Goal: Find contact information: Find contact information

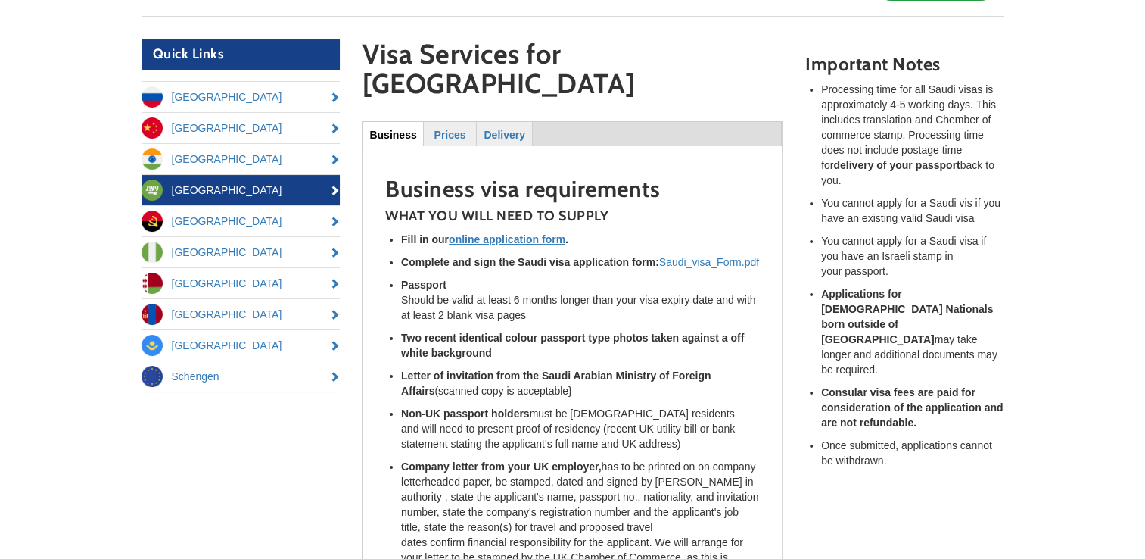
scroll to position [94, 0]
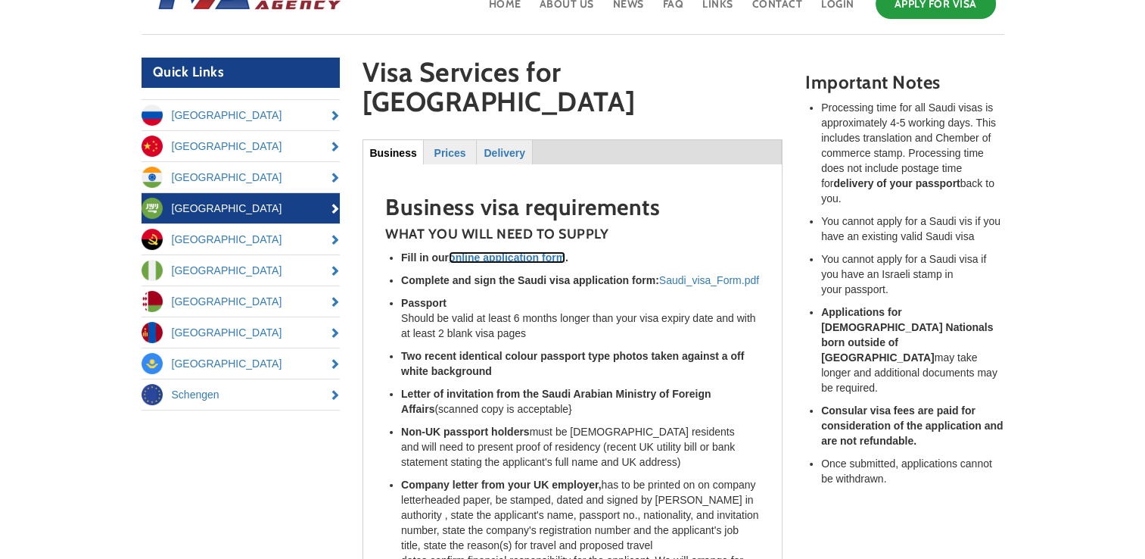
click at [518, 251] on u "online application form" at bounding box center [507, 257] width 117 height 12
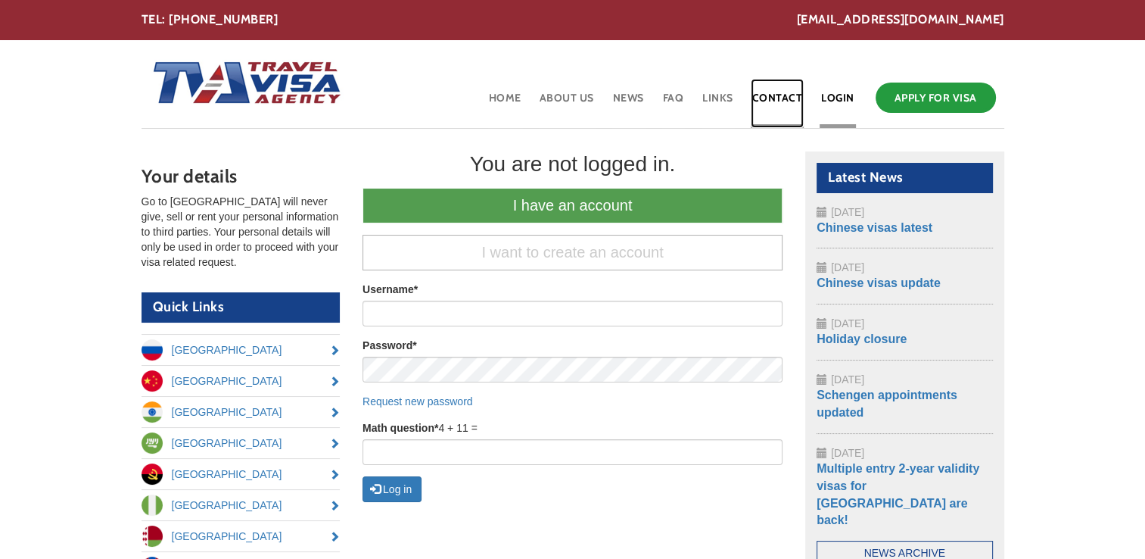
click at [786, 93] on link "Contact" at bounding box center [778, 103] width 54 height 49
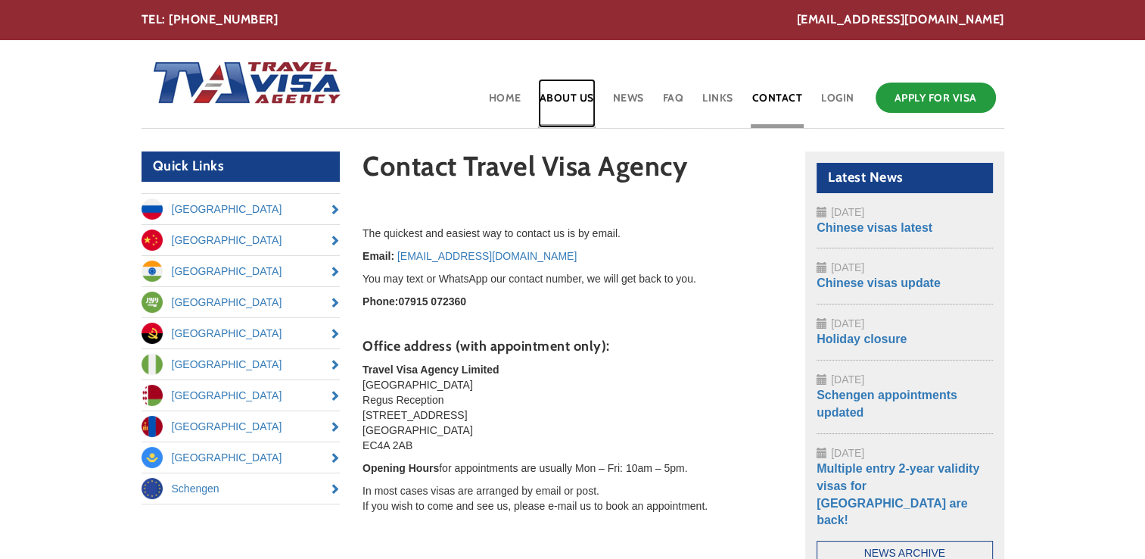
click at [557, 105] on link "About Us" at bounding box center [567, 103] width 58 height 49
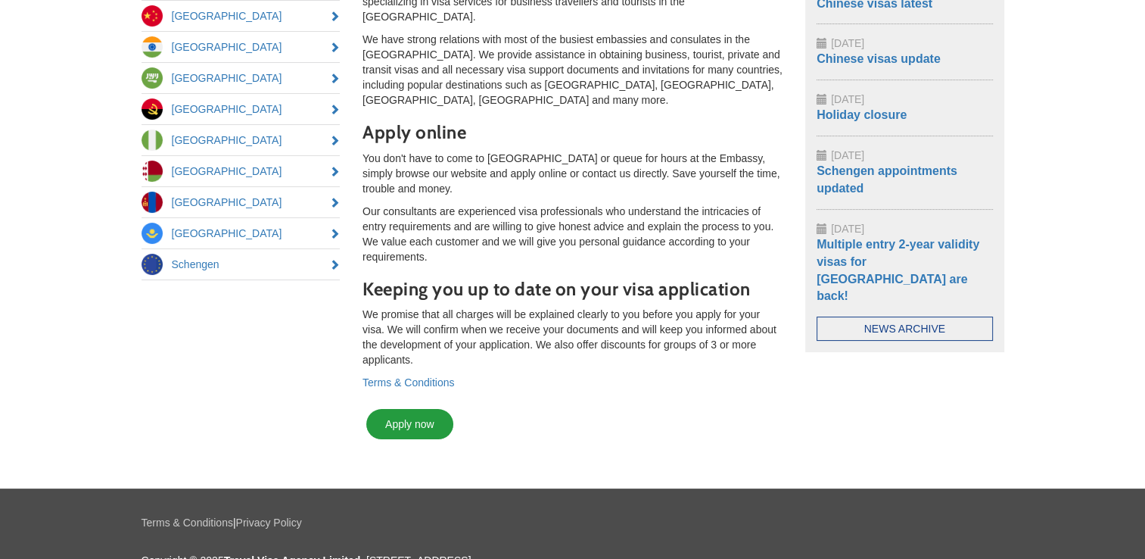
scroll to position [269, 0]
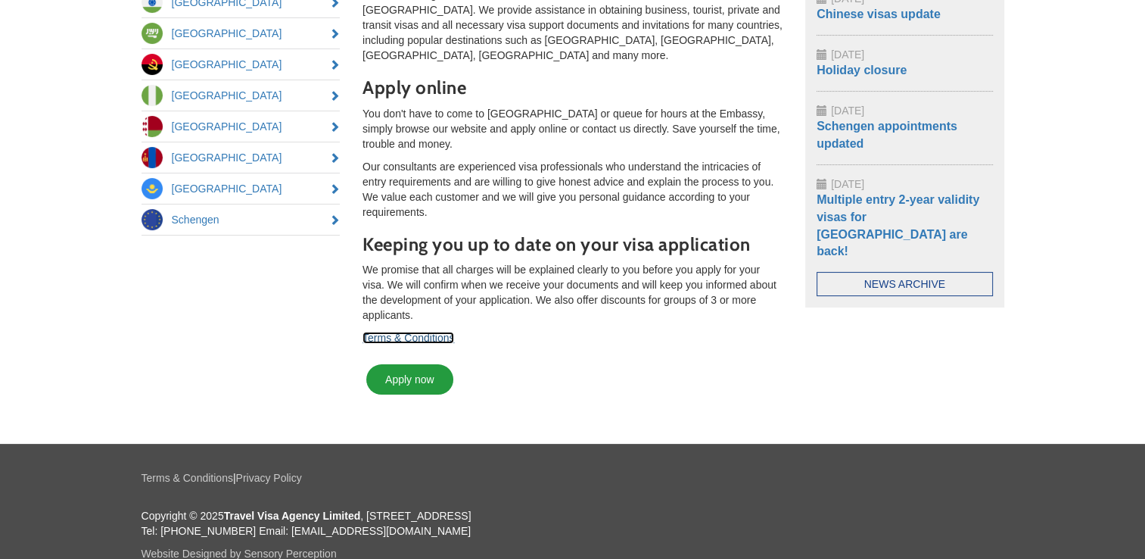
click at [442, 331] on link "Terms & Conditions" at bounding box center [409, 337] width 92 height 12
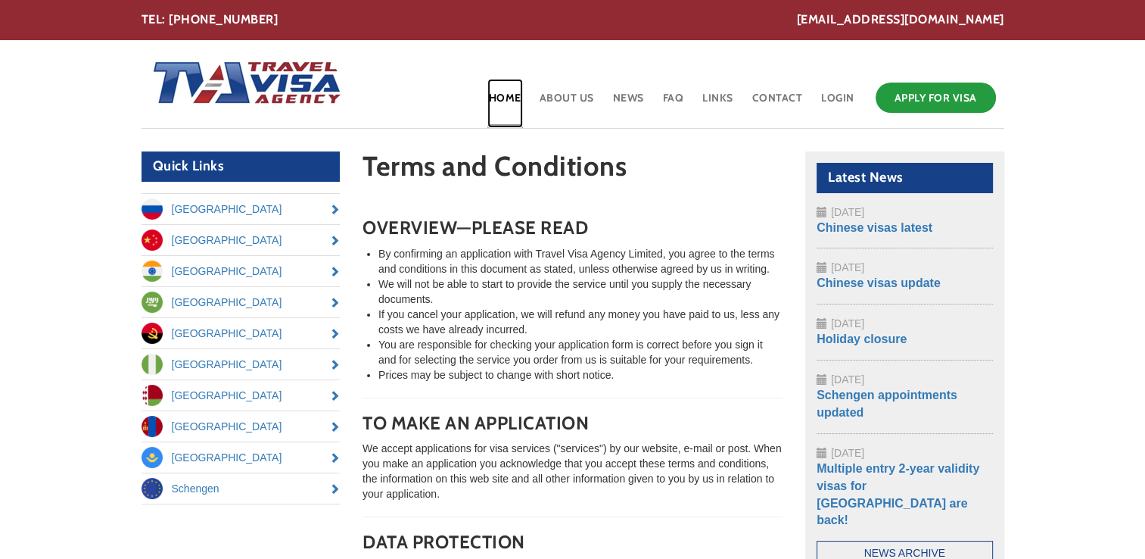
click at [499, 101] on link "Home" at bounding box center [505, 103] width 36 height 49
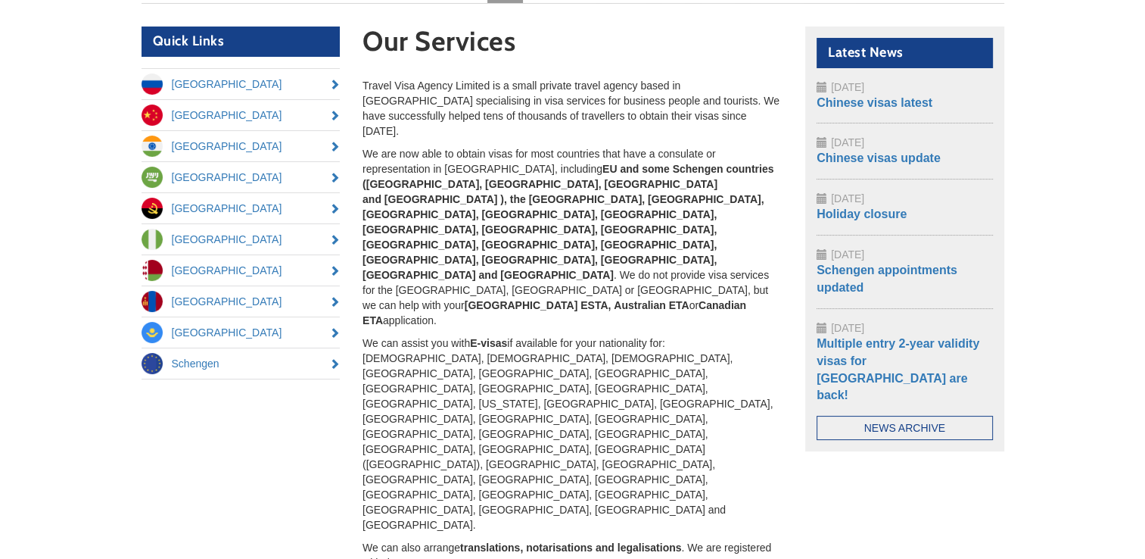
scroll to position [151, 0]
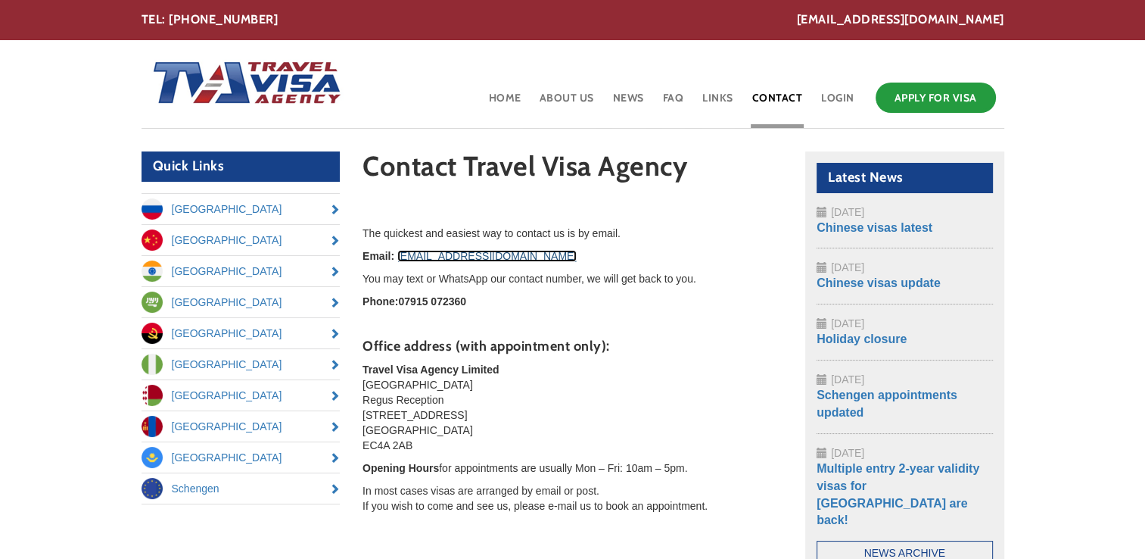
click at [532, 257] on link "[EMAIL_ADDRESS][DOMAIN_NAME]" at bounding box center [486, 256] width 179 height 12
click at [471, 256] on link "[EMAIL_ADDRESS][DOMAIN_NAME]" at bounding box center [486, 256] width 179 height 12
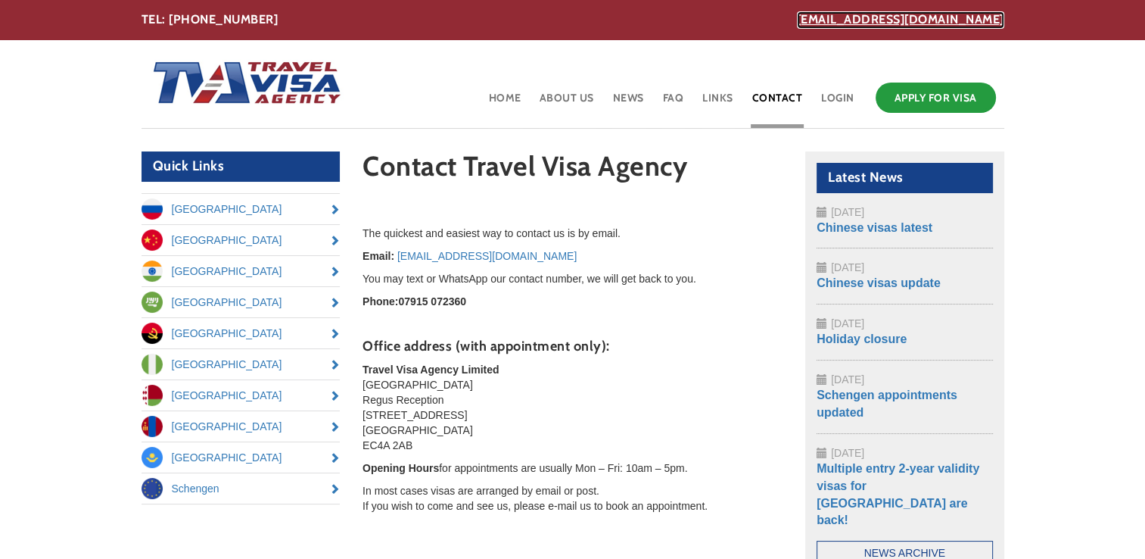
click at [899, 14] on link "[EMAIL_ADDRESS][DOMAIN_NAME]" at bounding box center [900, 19] width 207 height 17
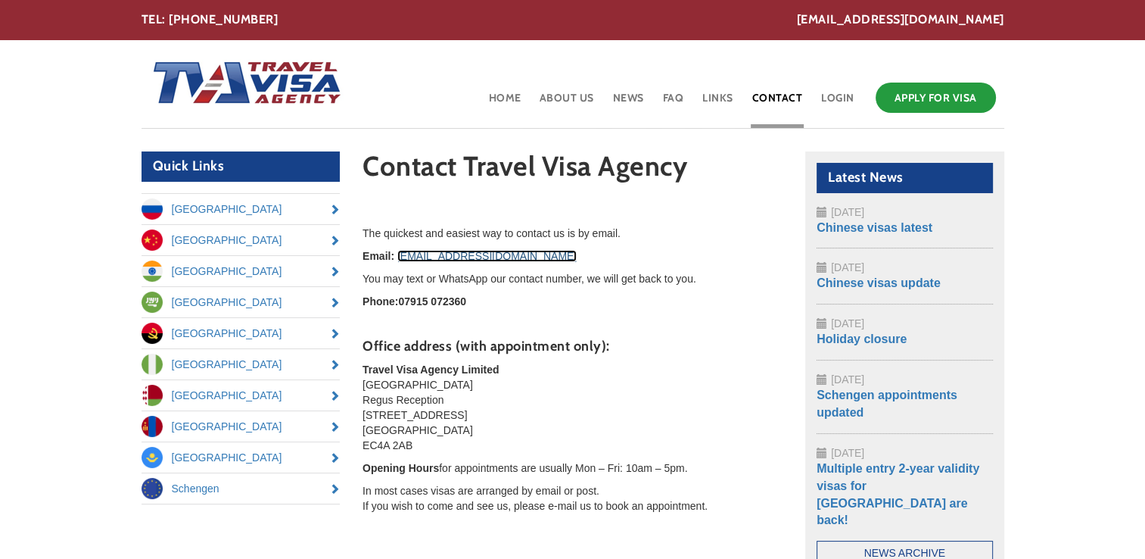
click at [464, 255] on link "[EMAIL_ADDRESS][DOMAIN_NAME]" at bounding box center [486, 256] width 179 height 12
drag, startPoint x: 409, startPoint y: 445, endPoint x: 359, endPoint y: 387, distance: 76.8
click at [359, 387] on section "Contact Travel Visa Agency The quickest and easiest way to contact us is by ema…" at bounding box center [572, 366] width 443 height 430
copy p "Ludgate House Regus Reception [STREET_ADDRESS]"
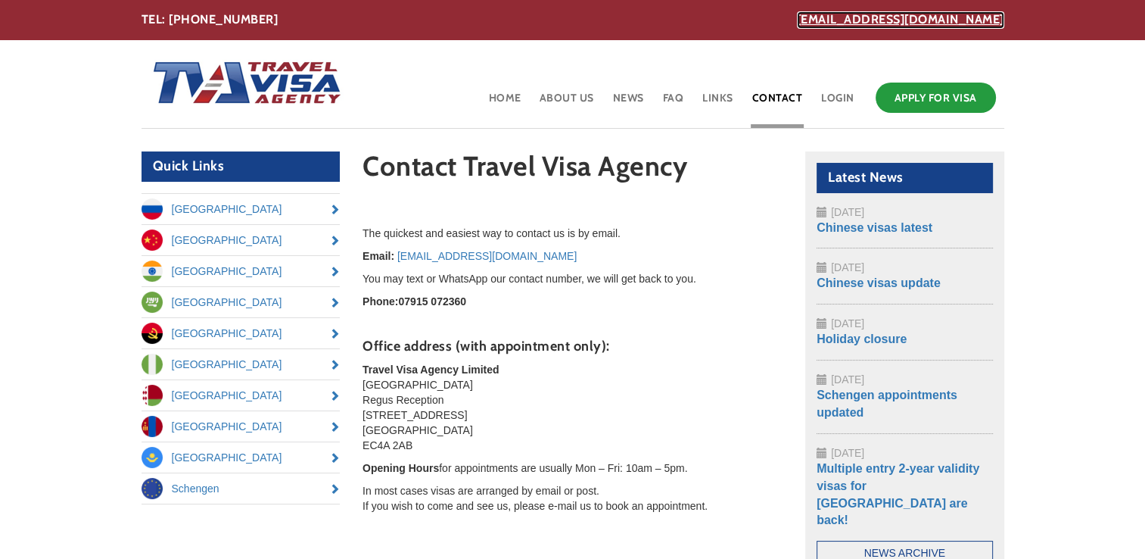
click at [949, 22] on link "[EMAIL_ADDRESS][DOMAIN_NAME]" at bounding box center [900, 19] width 207 height 17
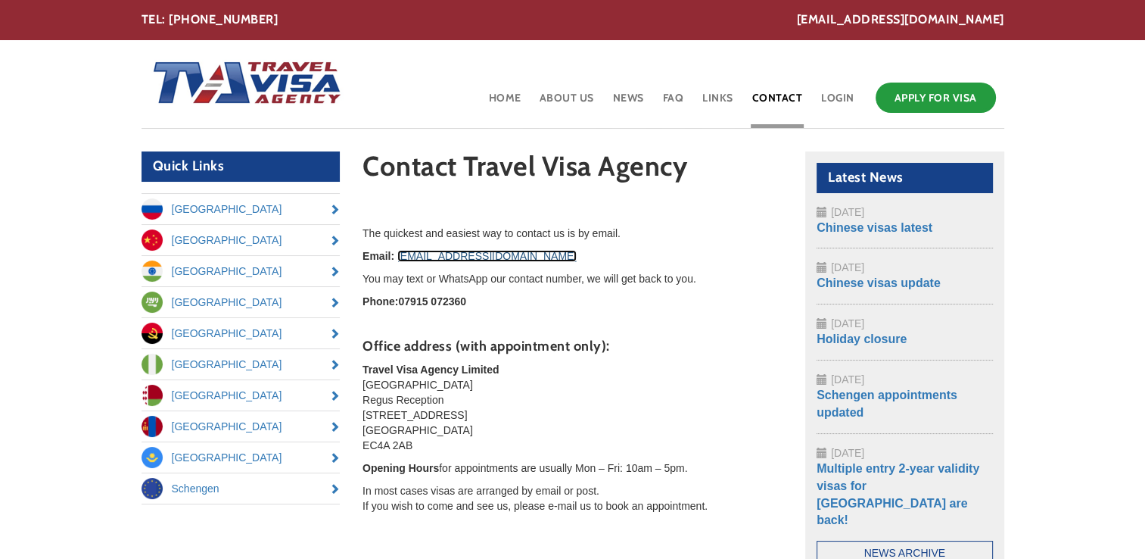
click at [484, 260] on link "[EMAIL_ADDRESS][DOMAIN_NAME]" at bounding box center [486, 256] width 179 height 12
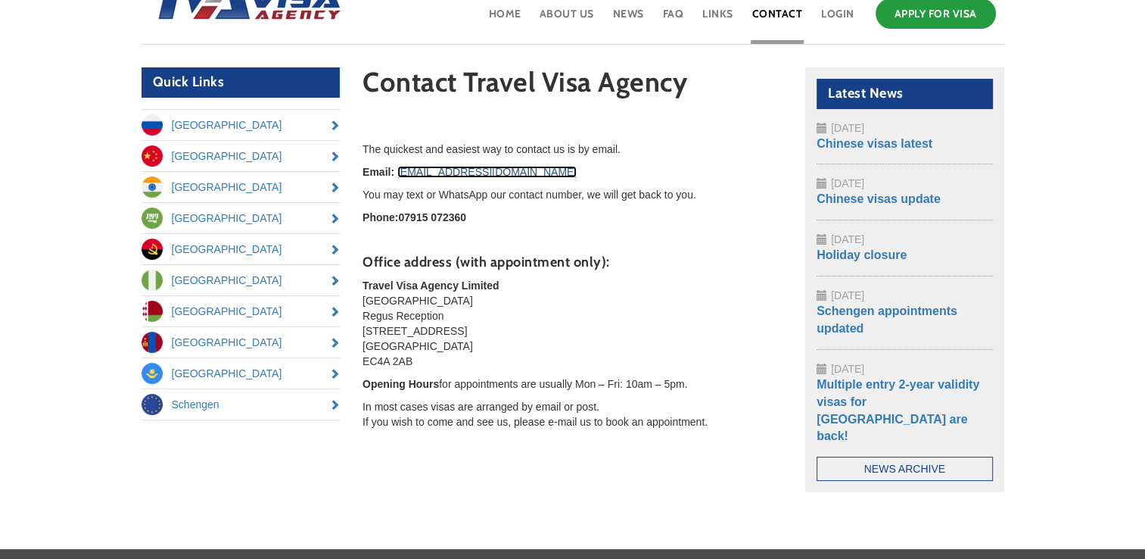
scroll to position [203, 0]
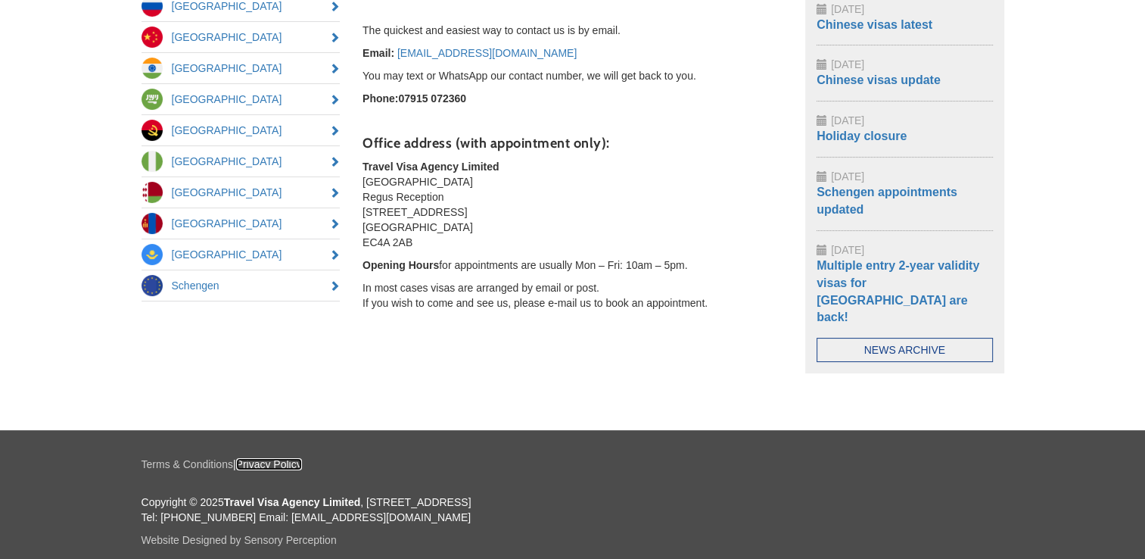
click at [273, 458] on link "Privacy Policy" at bounding box center [269, 464] width 66 height 12
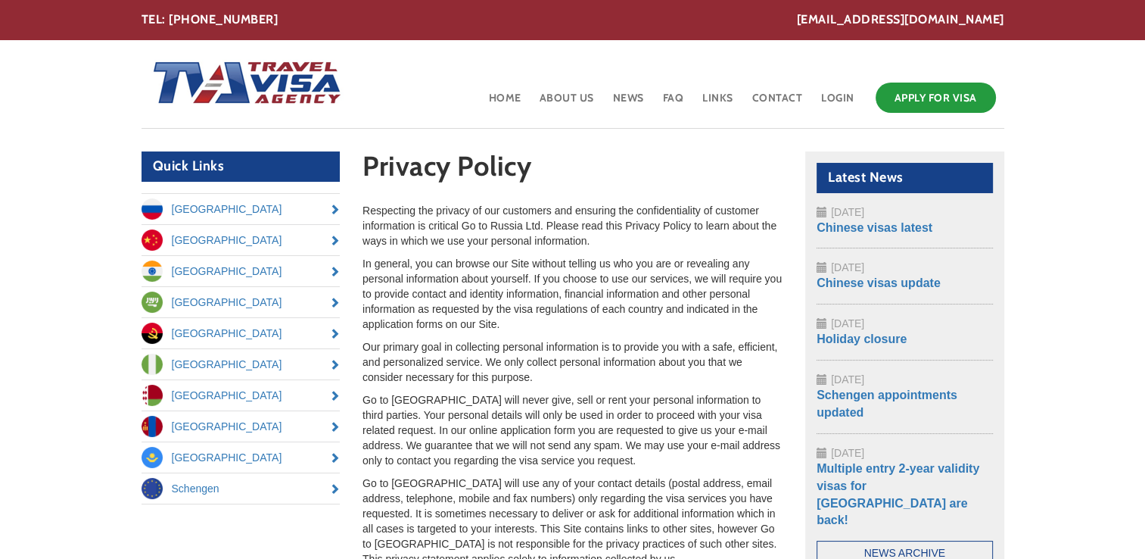
drag, startPoint x: 1116, startPoint y: 0, endPoint x: 784, endPoint y: 238, distance: 408.3
click at [784, 238] on section "Privacy Policy Respecting the privacy of our customers and ensuring the confide…" at bounding box center [572, 393] width 443 height 484
